Goal: Information Seeking & Learning: Learn about a topic

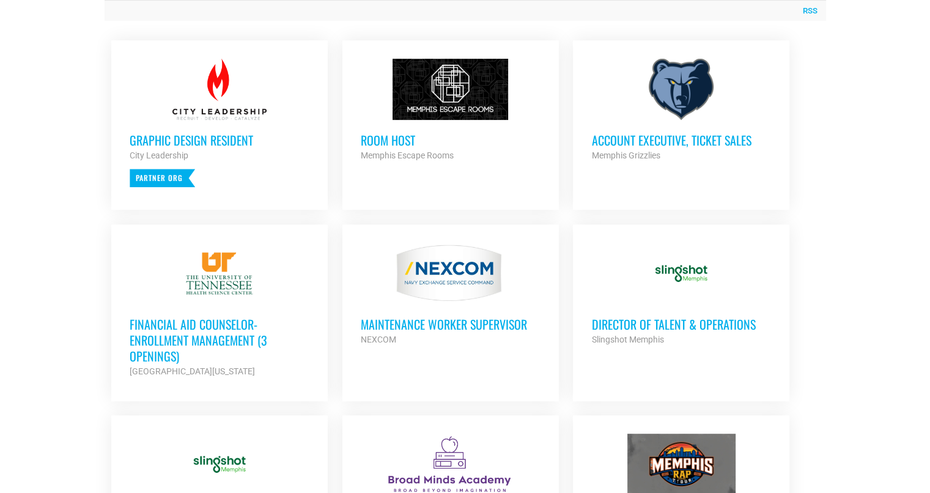
scroll to position [523, 0]
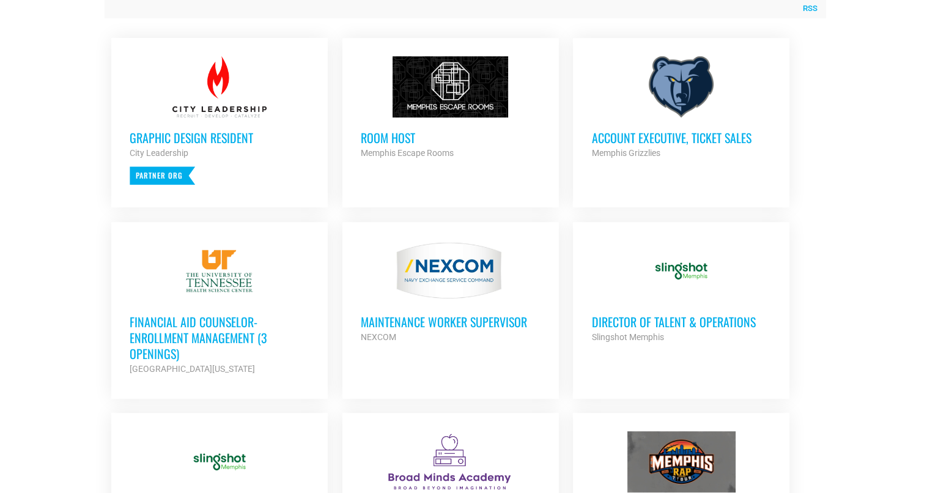
click at [218, 324] on h3 "Financial Aid Counselor-Enrollment Management (3 Openings)" at bounding box center [220, 338] width 180 height 48
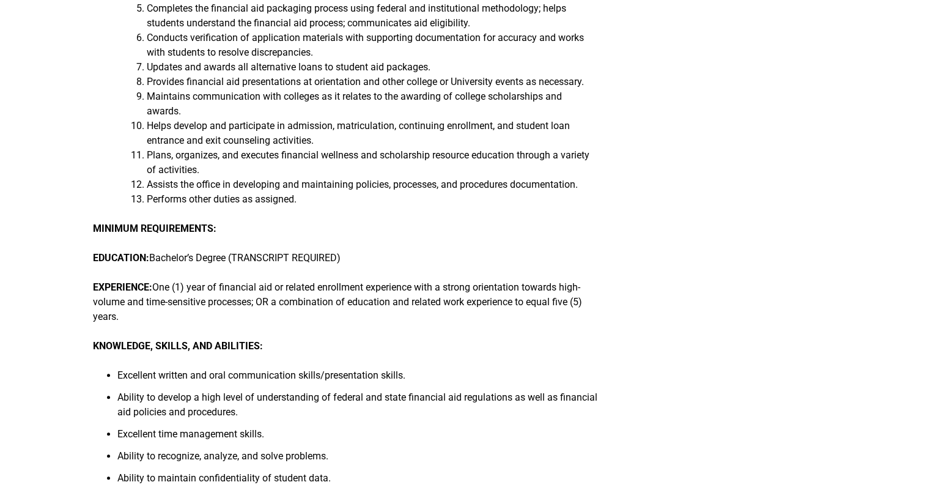
scroll to position [443, 0]
drag, startPoint x: 0, startPoint y: 0, endPoint x: 221, endPoint y: 388, distance: 446.8
click at [221, 390] on li "Ability to develop a high level of understanding of federal and state financial…" at bounding box center [357, 408] width 481 height 37
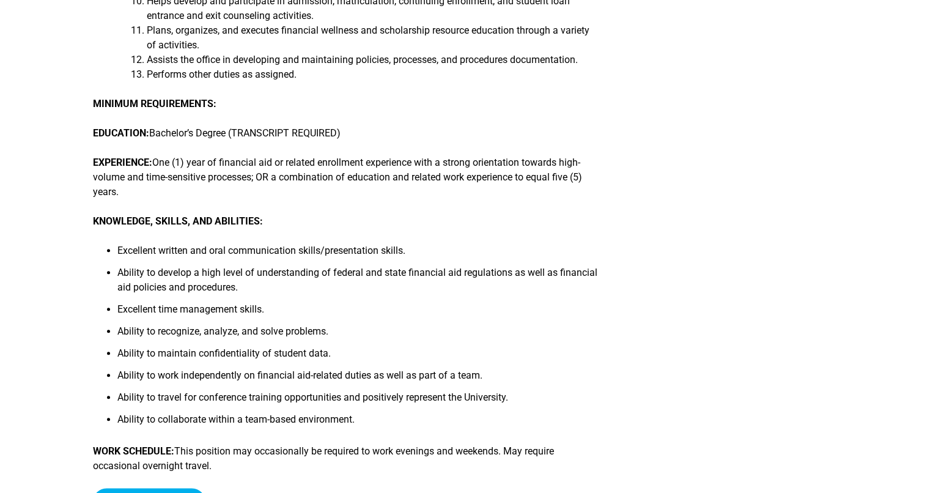
scroll to position [596, 0]
